Goal: Task Accomplishment & Management: Manage account settings

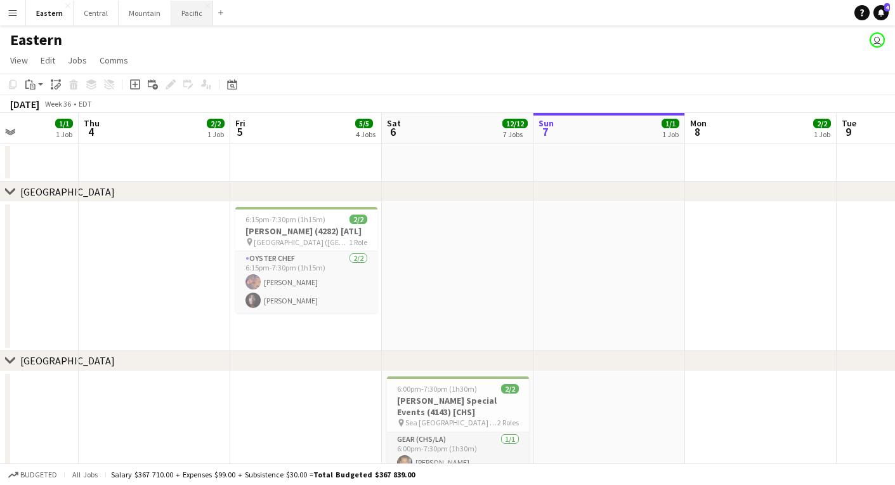
click at [181, 13] on button "Pacific Close" at bounding box center [192, 13] width 42 height 25
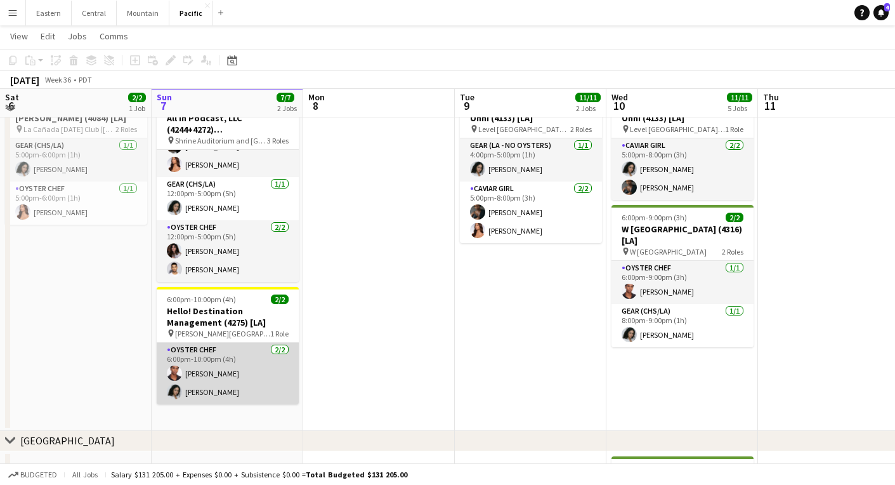
scroll to position [348, 0]
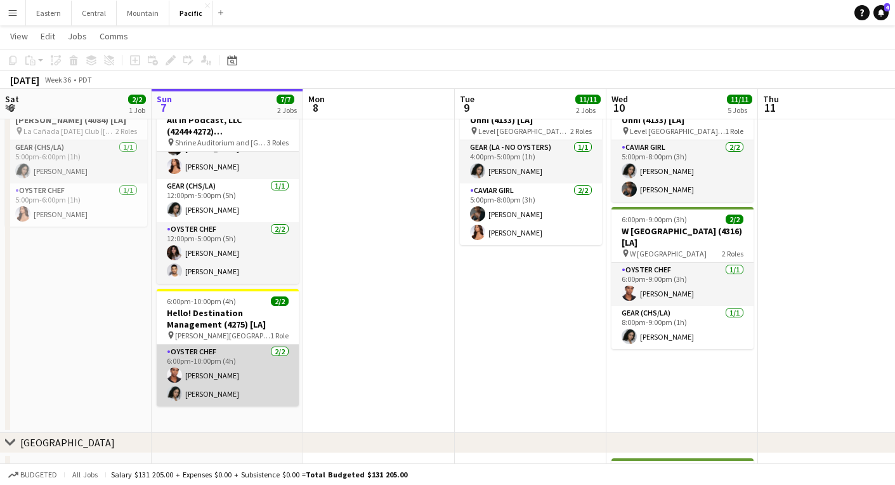
click at [246, 310] on h3 "Hello! Destination Management (4275) [LA]" at bounding box center [228, 318] width 142 height 23
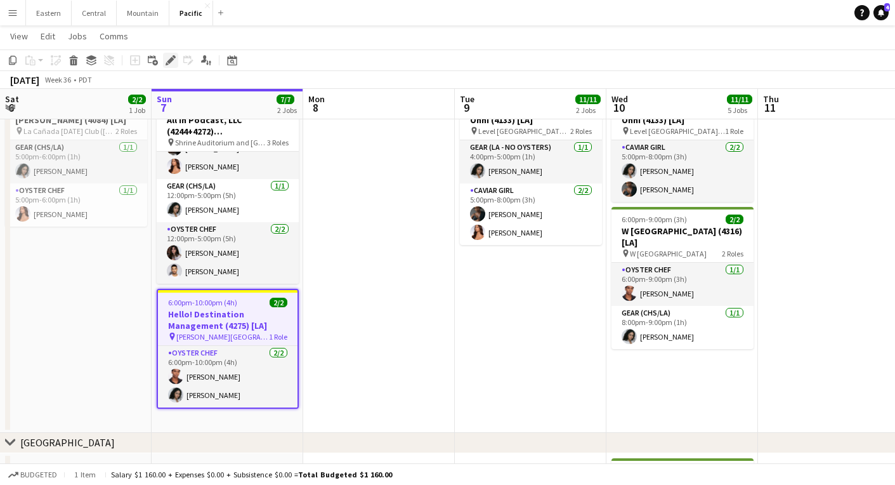
click at [173, 65] on div "Edit" at bounding box center [170, 60] width 15 height 15
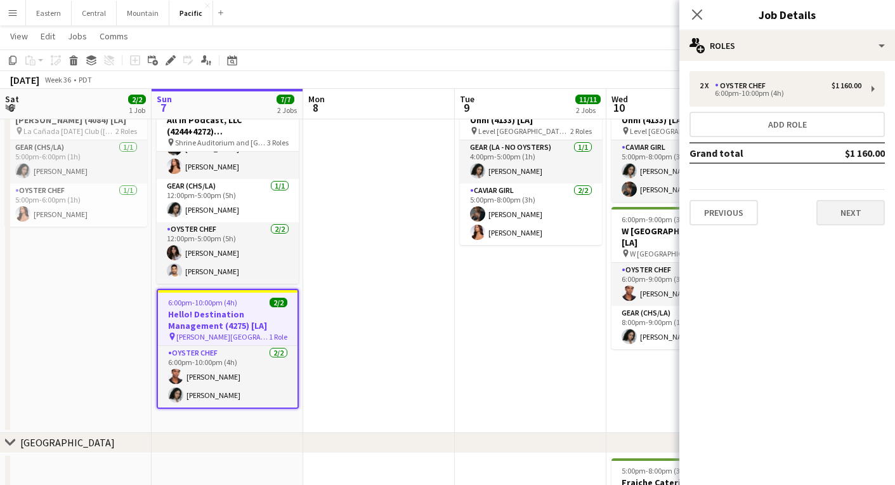
click at [855, 210] on button "Next" at bounding box center [851, 212] width 69 height 25
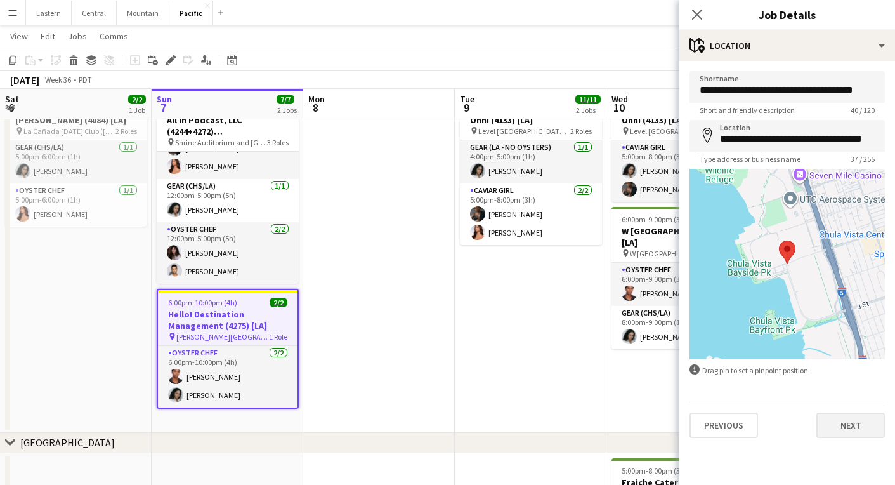
click at [849, 422] on button "Next" at bounding box center [851, 425] width 69 height 25
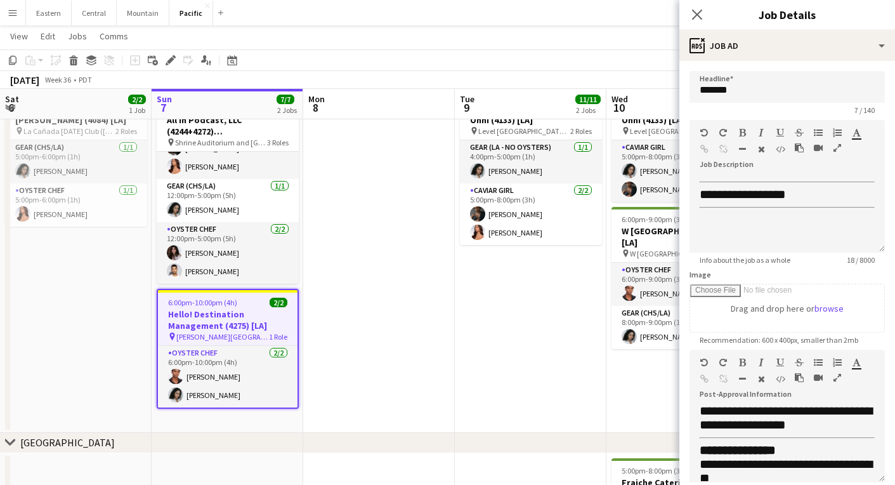
scroll to position [119, 0]
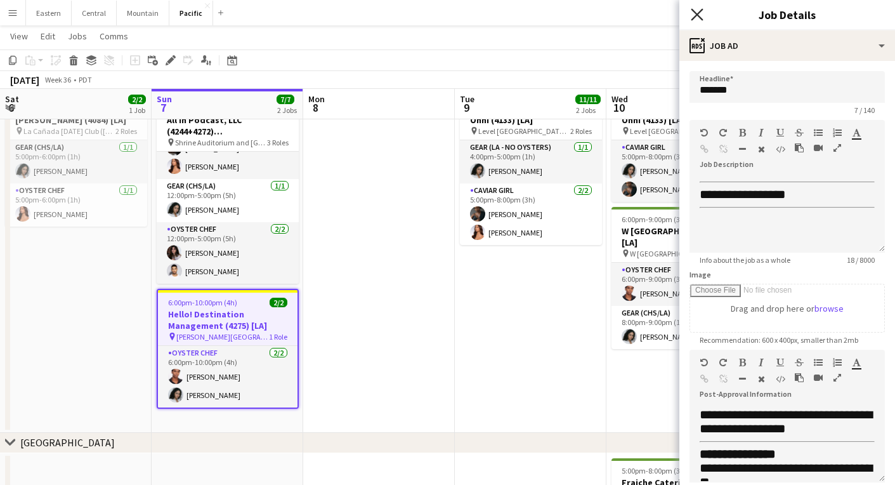
click at [698, 10] on icon "Close pop-in" at bounding box center [697, 14] width 12 height 12
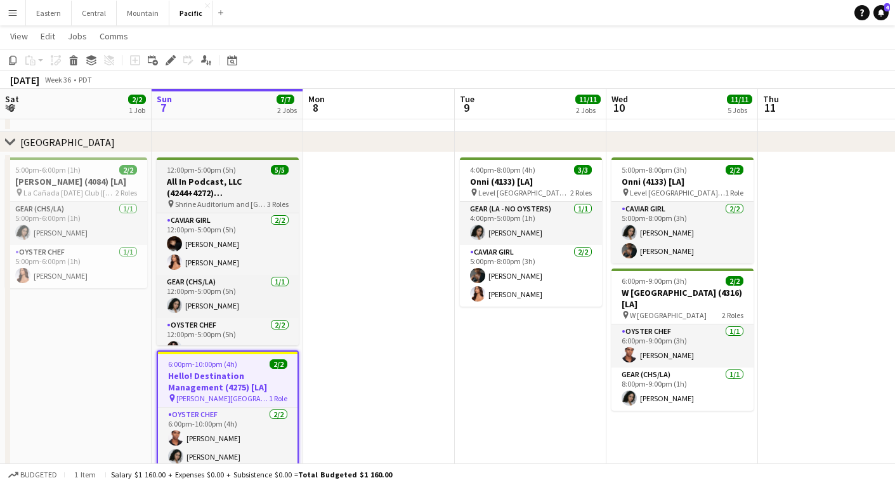
scroll to position [0, 0]
click at [202, 186] on h3 "All In Podcast, LLC (4244+4272) [[GEOGRAPHIC_DATA]]" at bounding box center [228, 187] width 142 height 23
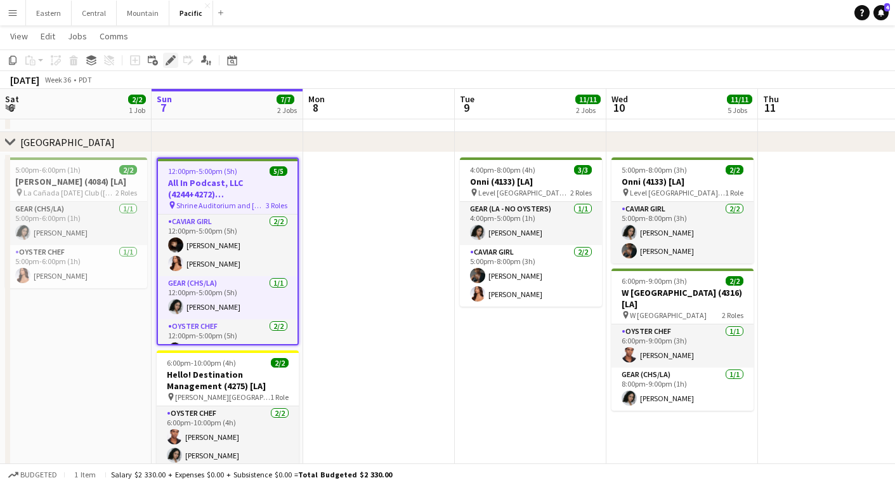
click at [169, 53] on div "Edit" at bounding box center [170, 60] width 15 height 15
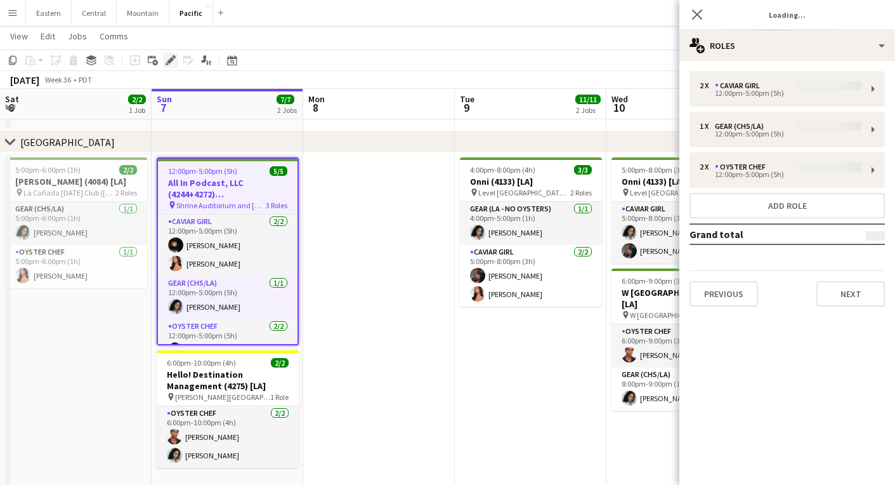
type input "**********"
click at [860, 297] on button "Next" at bounding box center [851, 293] width 69 height 25
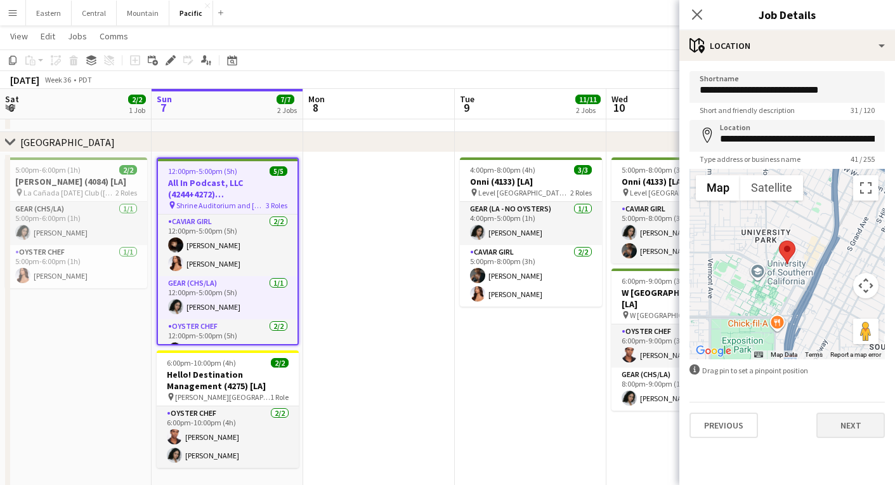
click at [843, 423] on button "Next" at bounding box center [851, 425] width 69 height 25
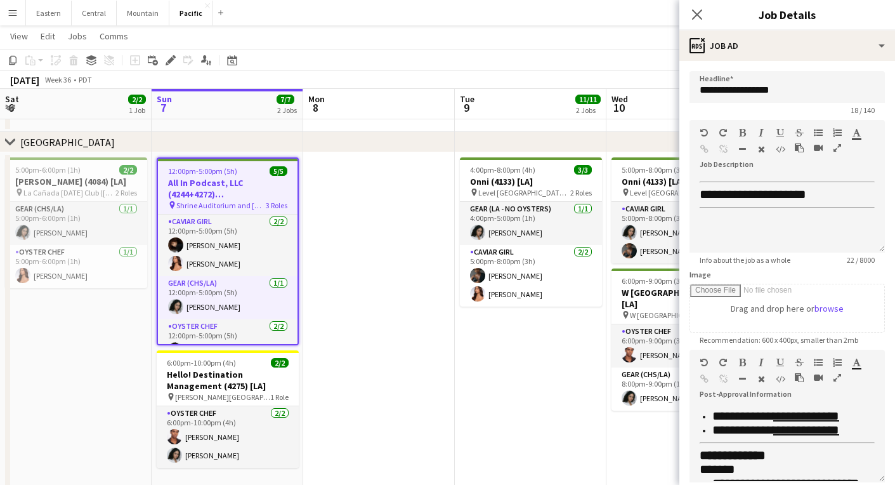
scroll to position [503, 0]
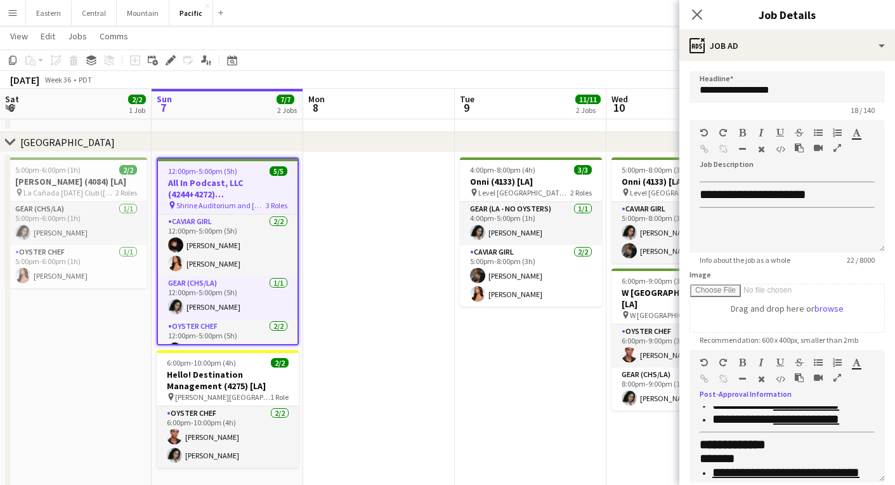
click at [837, 375] on icon "button" at bounding box center [838, 377] width 8 height 9
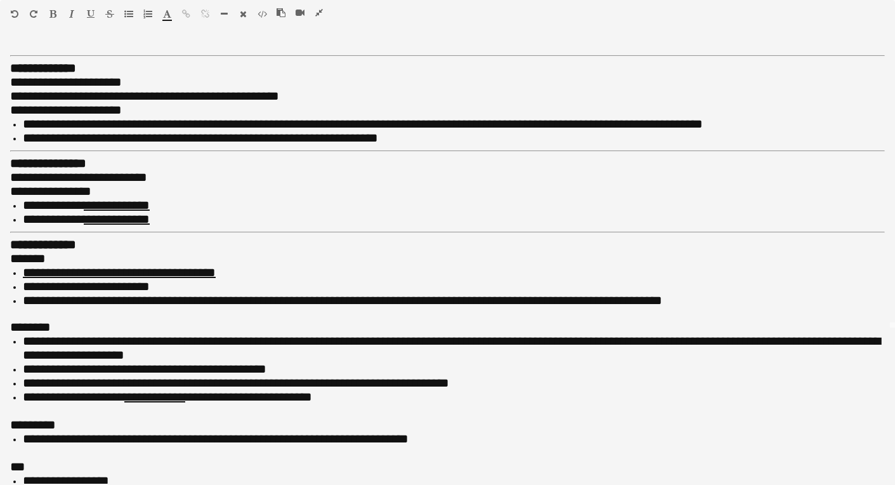
click at [318, 13] on icon "button" at bounding box center [319, 12] width 8 height 9
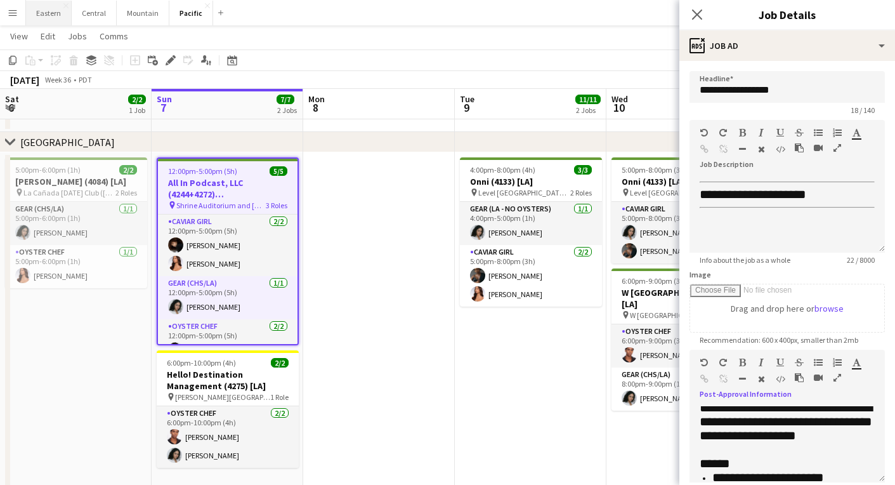
click at [51, 12] on button "Eastern Close" at bounding box center [49, 13] width 46 height 25
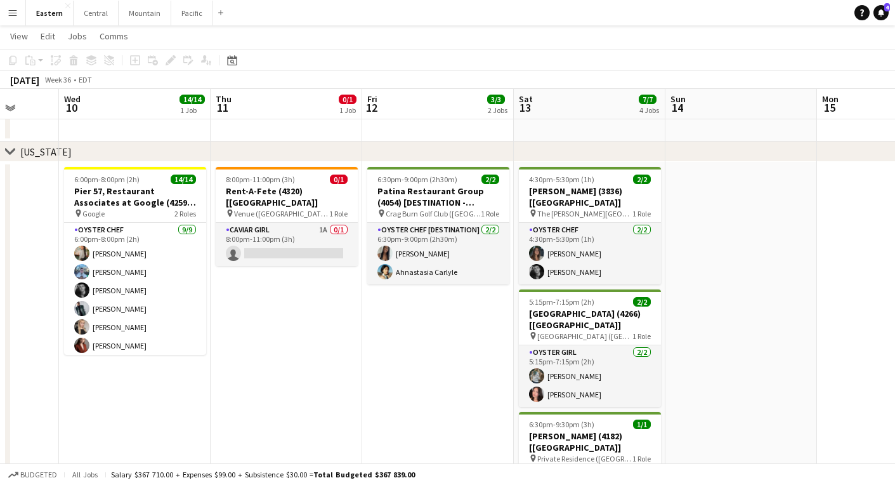
scroll to position [0, 451]
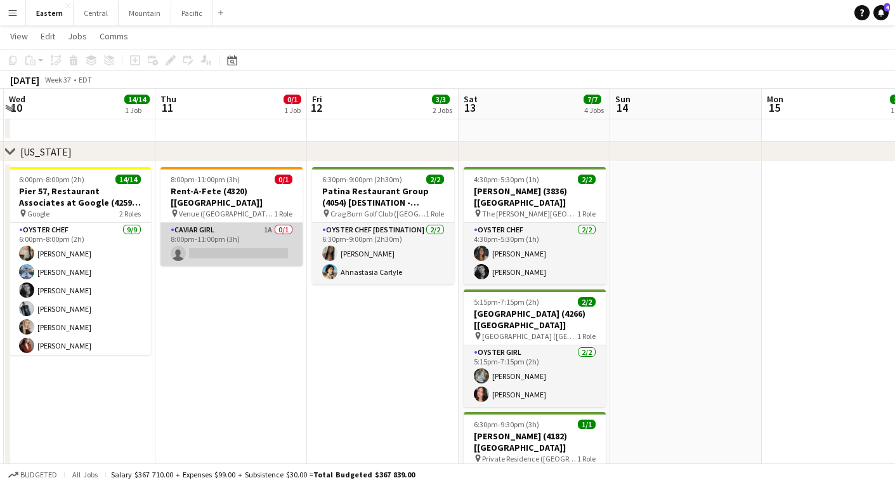
click at [216, 226] on app-card-role "Caviar Girl 1A 0/1 8:00pm-11:00pm (3h) single-neutral-actions" at bounding box center [232, 244] width 142 height 43
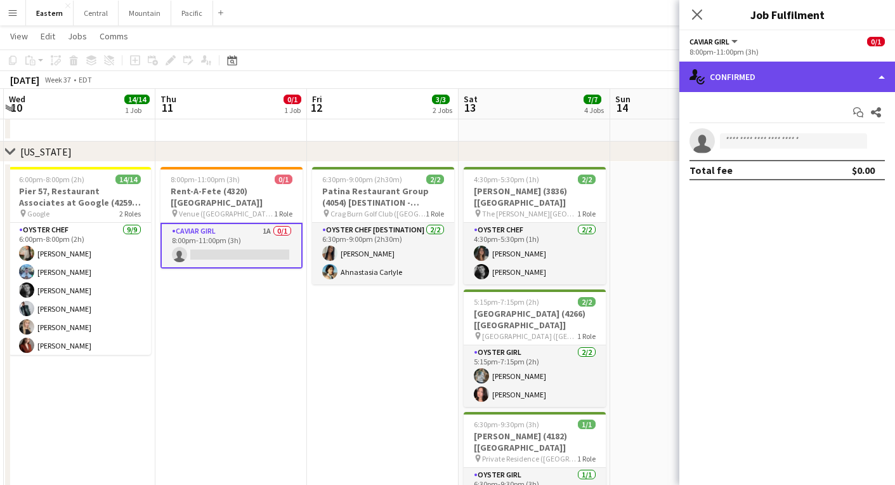
click at [717, 76] on div "single-neutral-actions-check-2 Confirmed" at bounding box center [788, 77] width 216 height 30
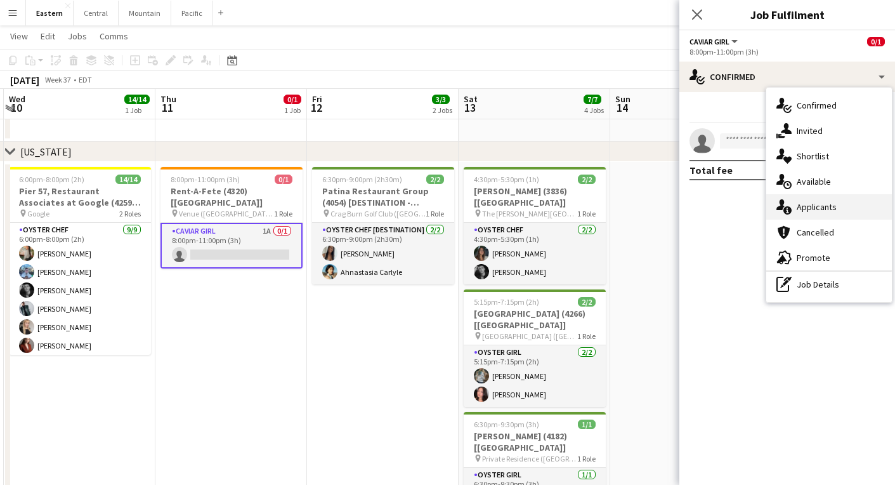
click at [793, 212] on div "single-neutral-actions-information Applicants" at bounding box center [830, 206] width 126 height 25
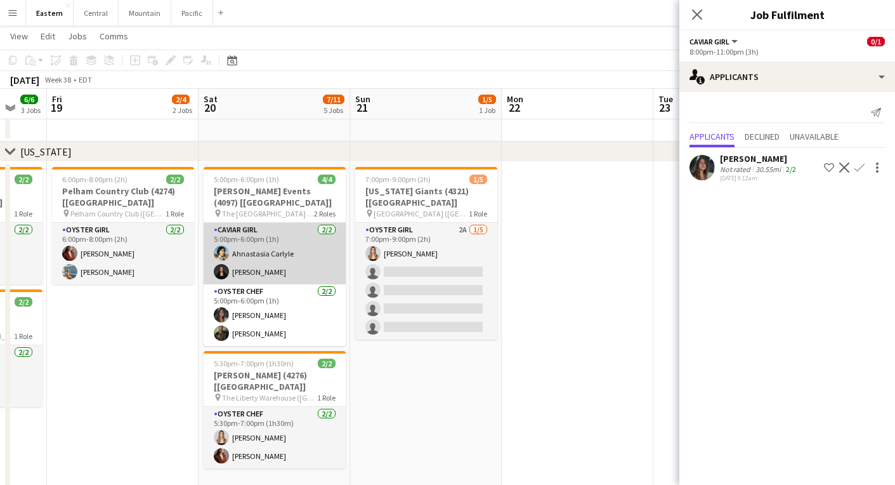
scroll to position [0, 409]
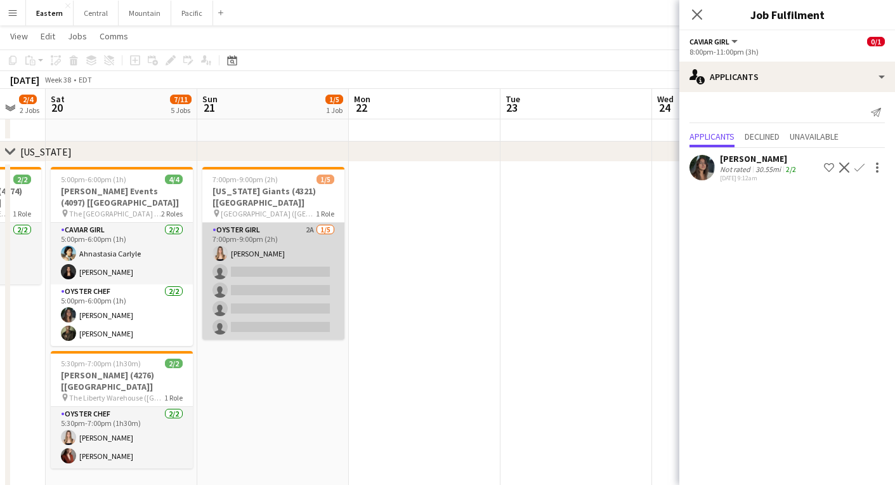
click at [325, 234] on app-card-role "Oyster Girl 2A [DATE] 7:00pm-9:00pm (2h) [PERSON_NAME] single-neutral-actions s…" at bounding box center [273, 281] width 142 height 117
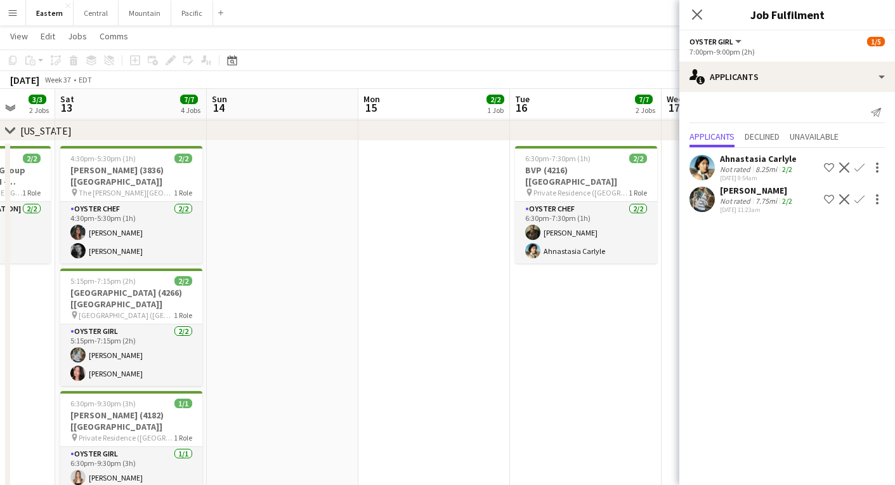
scroll to position [0, 391]
